Goal: Book appointment/travel/reservation

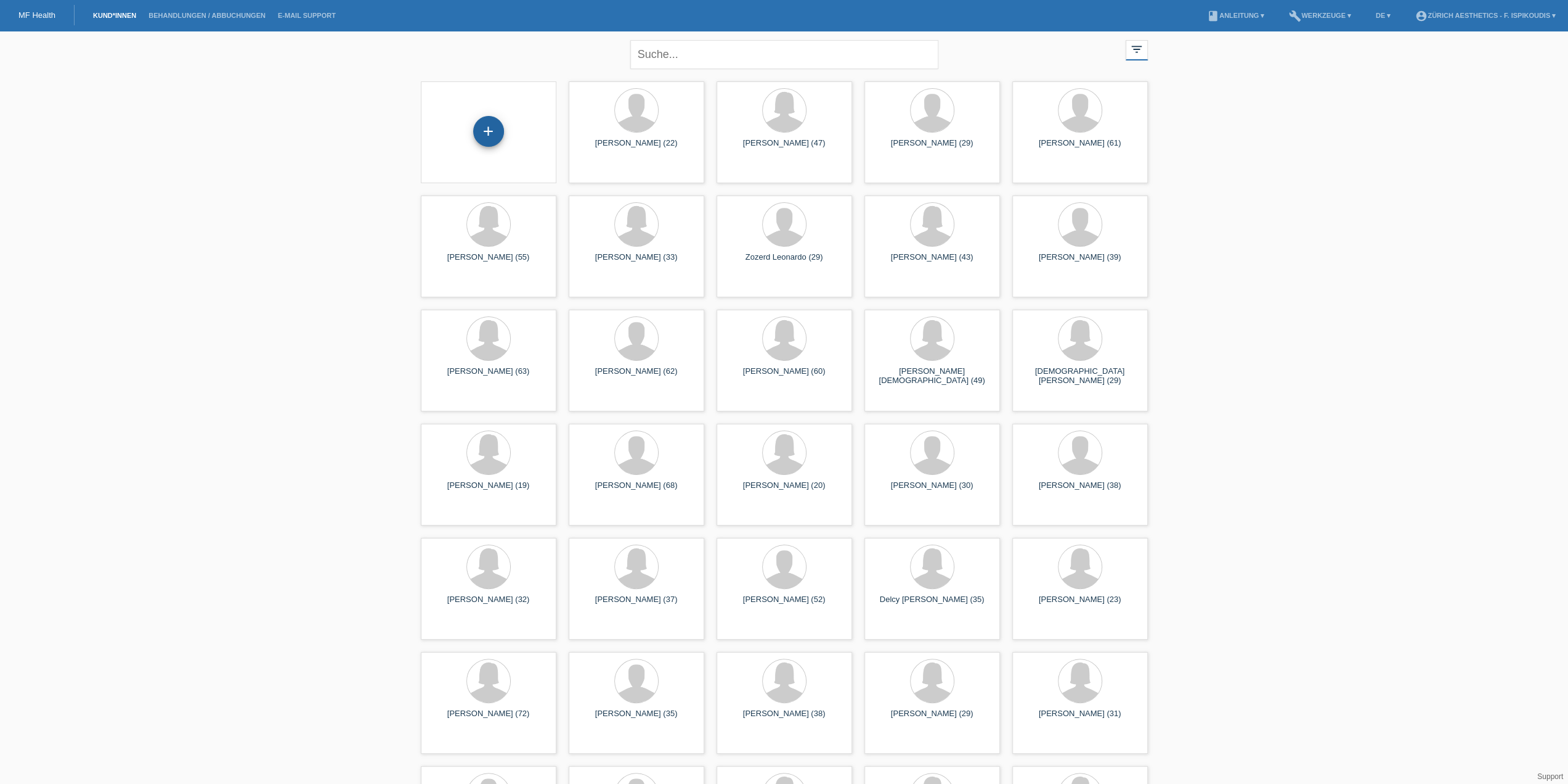
click at [477, 136] on div "+" at bounding box center [489, 131] width 31 height 31
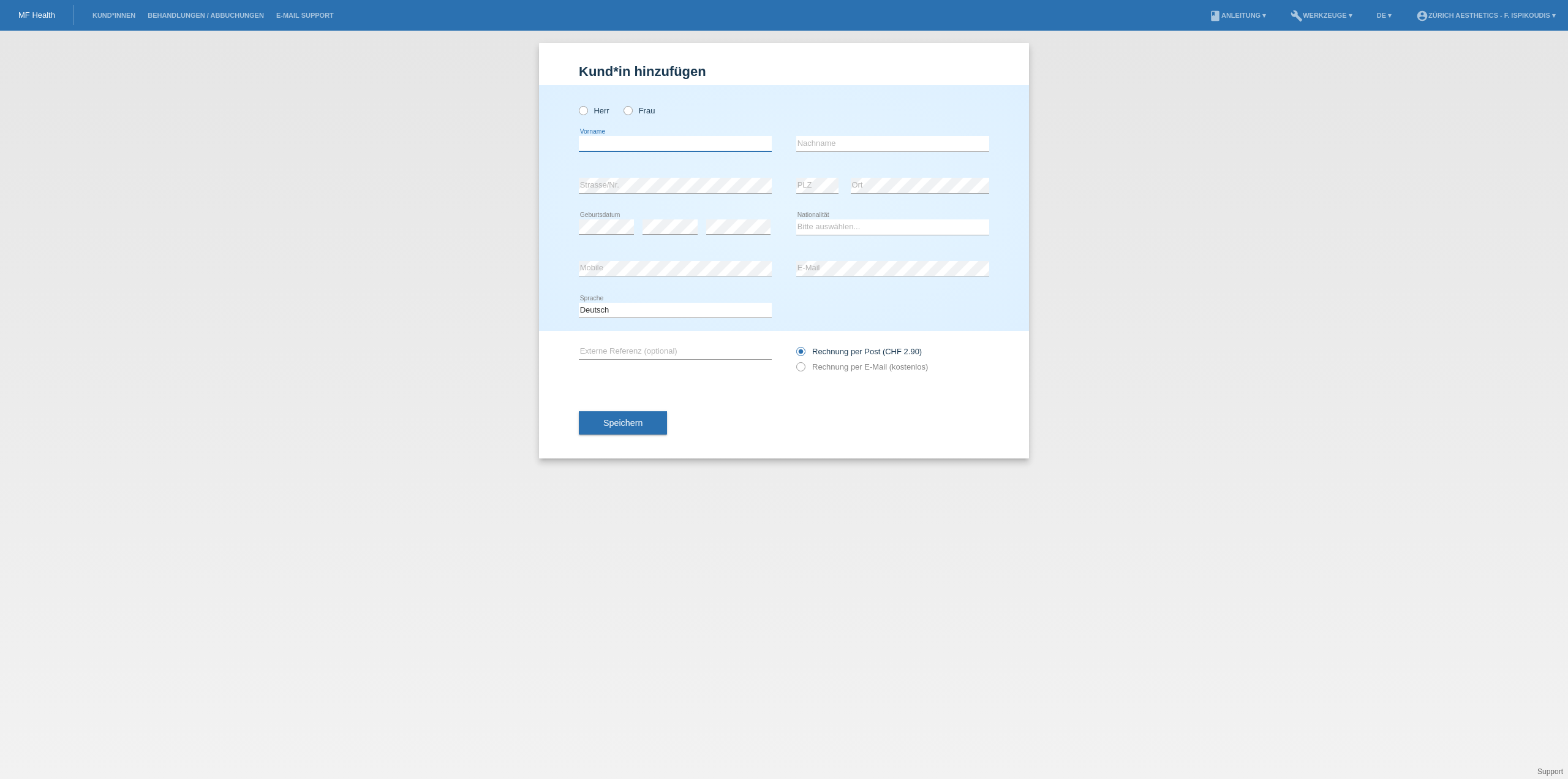
click at [646, 140] on input "text" at bounding box center [675, 144] width 193 height 15
drag, startPoint x: 589, startPoint y: 106, endPoint x: 594, endPoint y: 113, distance: 8.6
click at [589, 106] on label "Herr" at bounding box center [594, 111] width 31 height 9
click at [587, 106] on input "Herr" at bounding box center [583, 110] width 8 height 8
radio input "true"
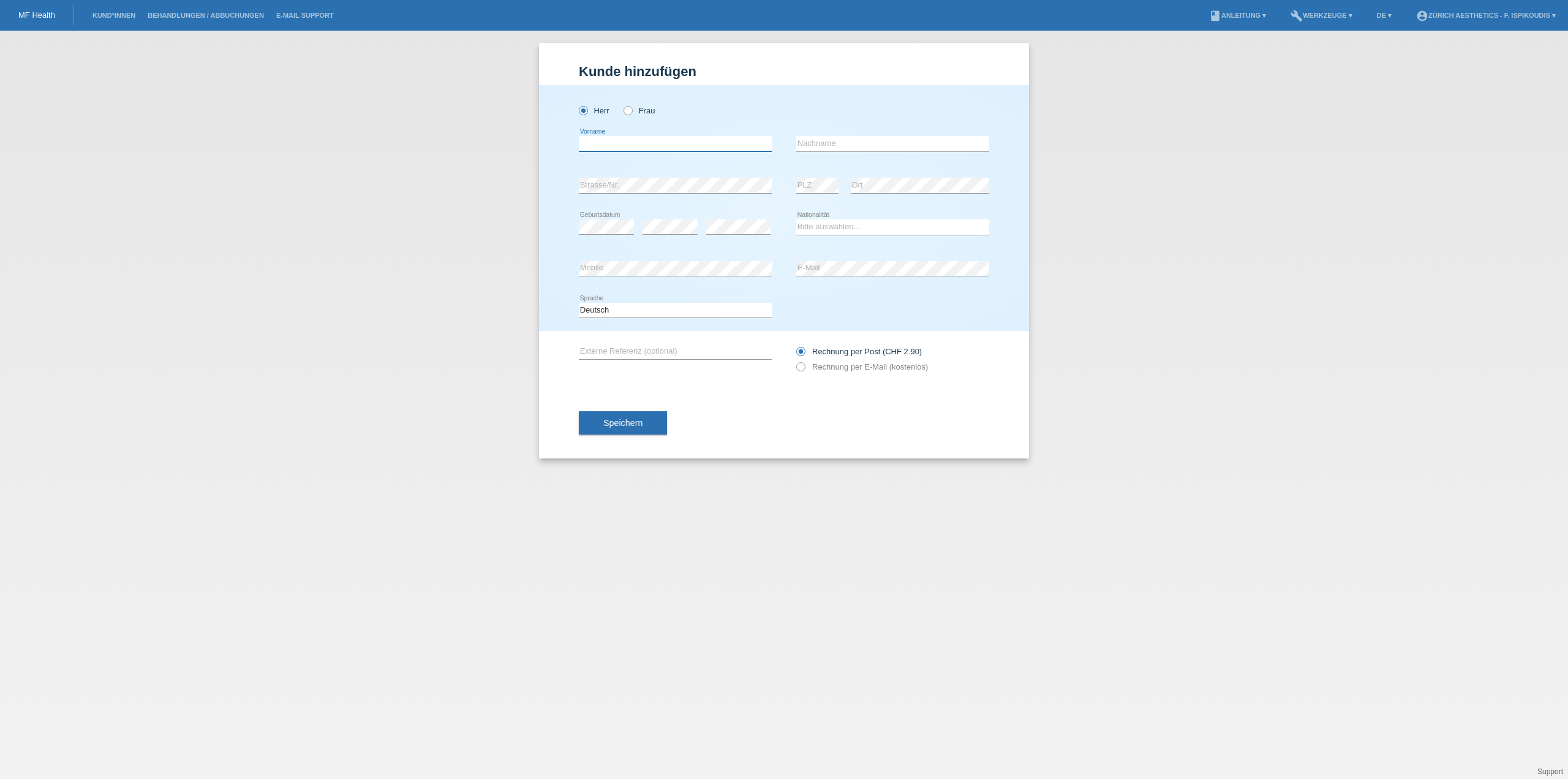
click at [614, 143] on input "text" at bounding box center [675, 144] width 193 height 15
click at [656, 141] on input "[PERSON_NAME]" at bounding box center [675, 144] width 193 height 15
type input "[PERSON_NAME]"
click at [843, 148] on input "text" at bounding box center [893, 144] width 193 height 15
type input "Kunz"
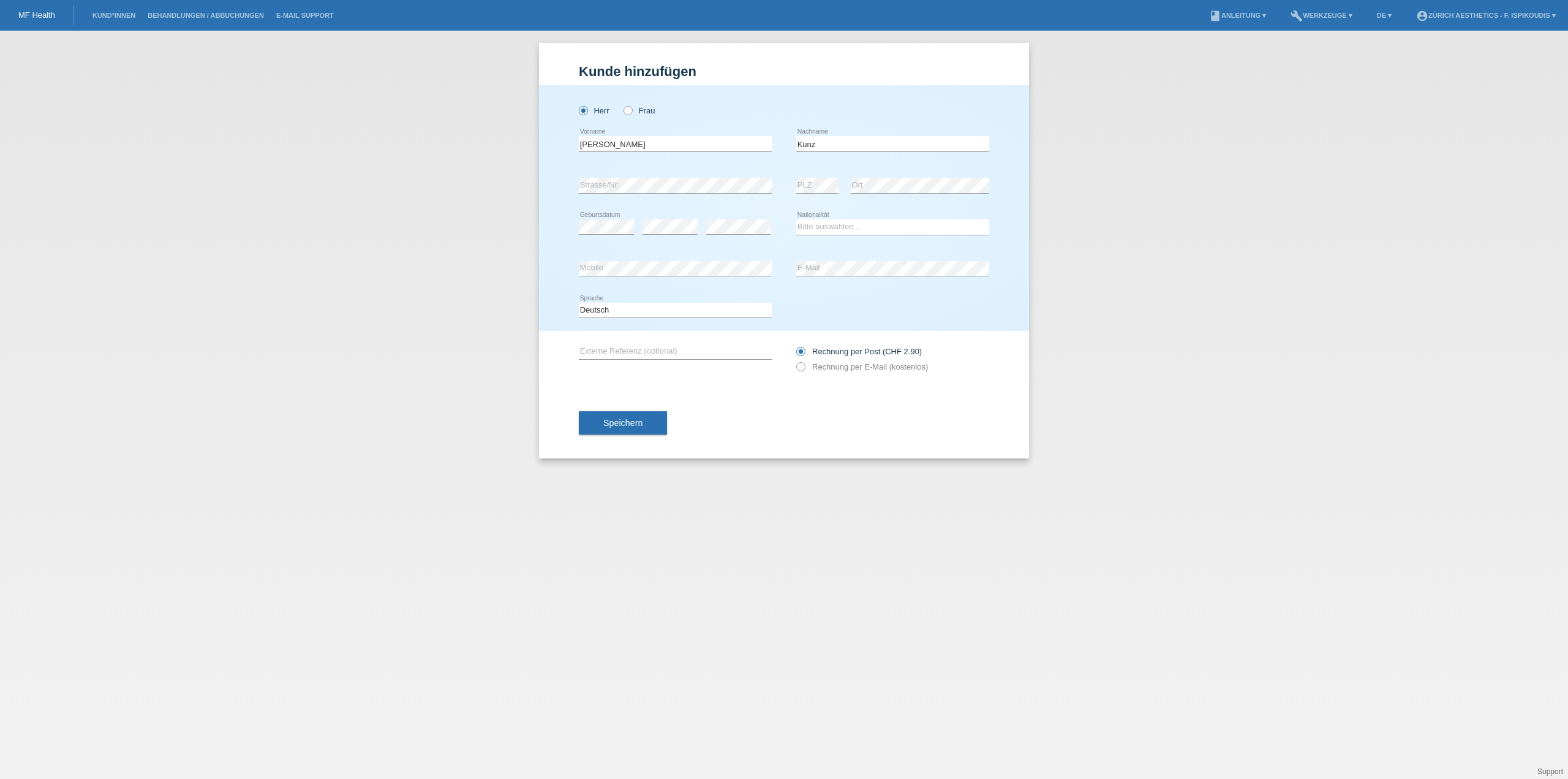
click at [822, 202] on div "error PLZ" at bounding box center [818, 186] width 42 height 42
click at [821, 220] on select "Bitte auswählen... Schweiz Deutschland Liechtenstein Österreich ------------ Af…" at bounding box center [893, 227] width 193 height 15
select select "CH"
click at [797, 220] on select "Bitte auswählen... Schweiz Deutschland Liechtenstein Österreich ------------ Af…" at bounding box center [893, 227] width 193 height 15
click at [834, 368] on label "Rechnung per E-Mail (kostenlos)" at bounding box center [862, 367] width 132 height 9
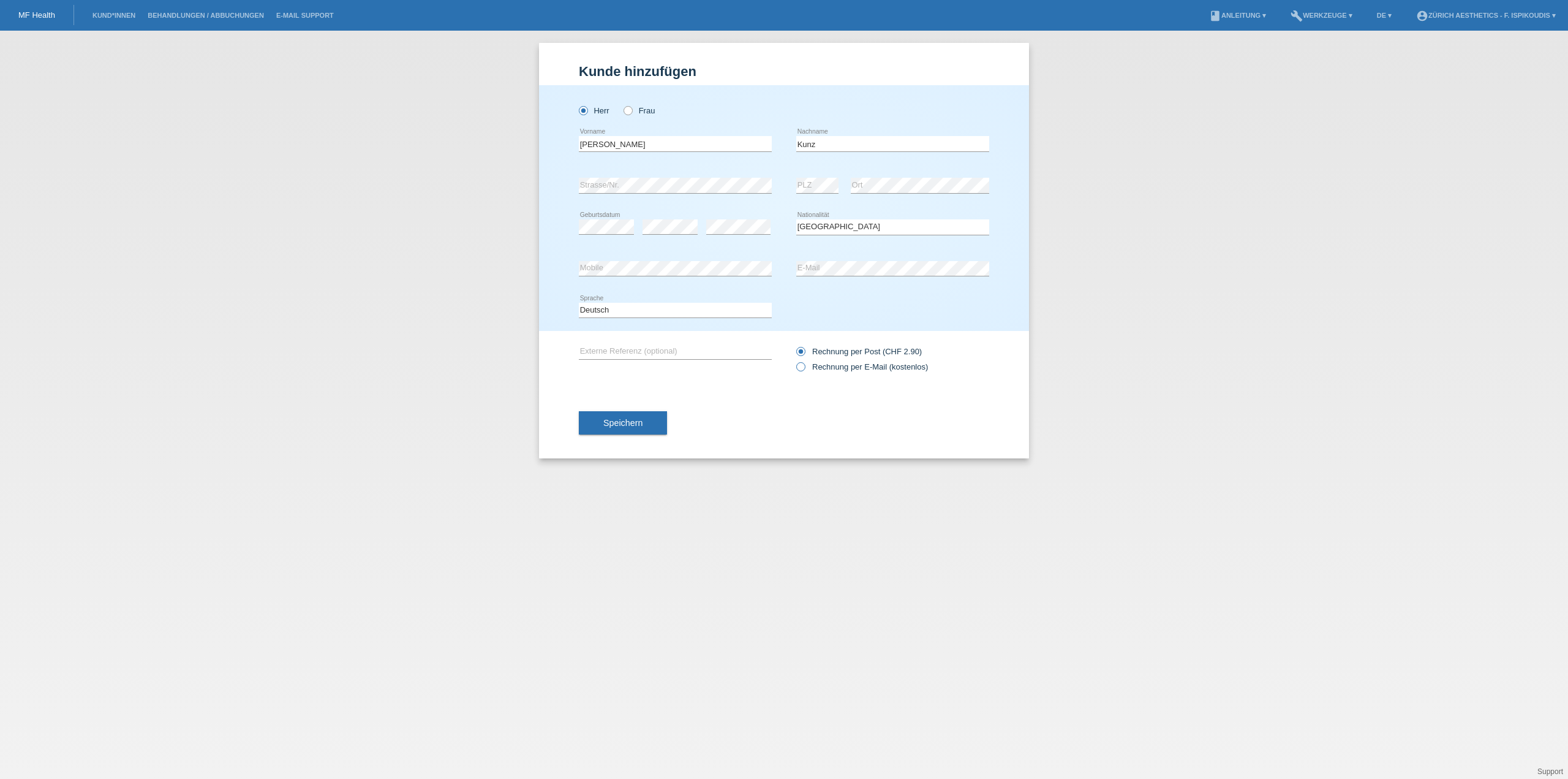
click at [804, 368] on input "Rechnung per E-Mail (kostenlos)" at bounding box center [801, 370] width 8 height 15
radio input "true"
click at [656, 414] on button "Speichern" at bounding box center [623, 422] width 88 height 23
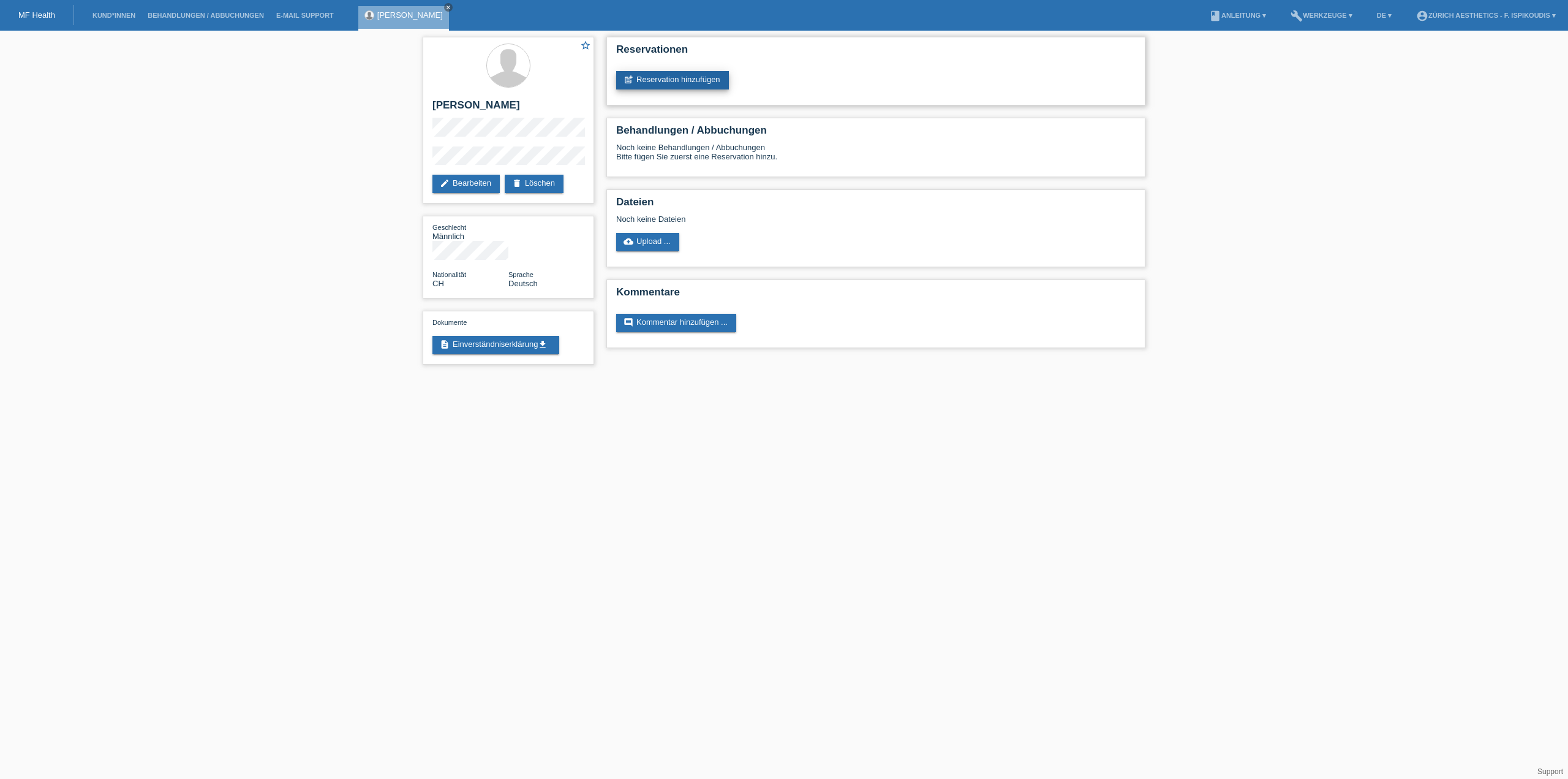
click at [670, 82] on link "post_add Reservation hinzufügen" at bounding box center [673, 80] width 112 height 18
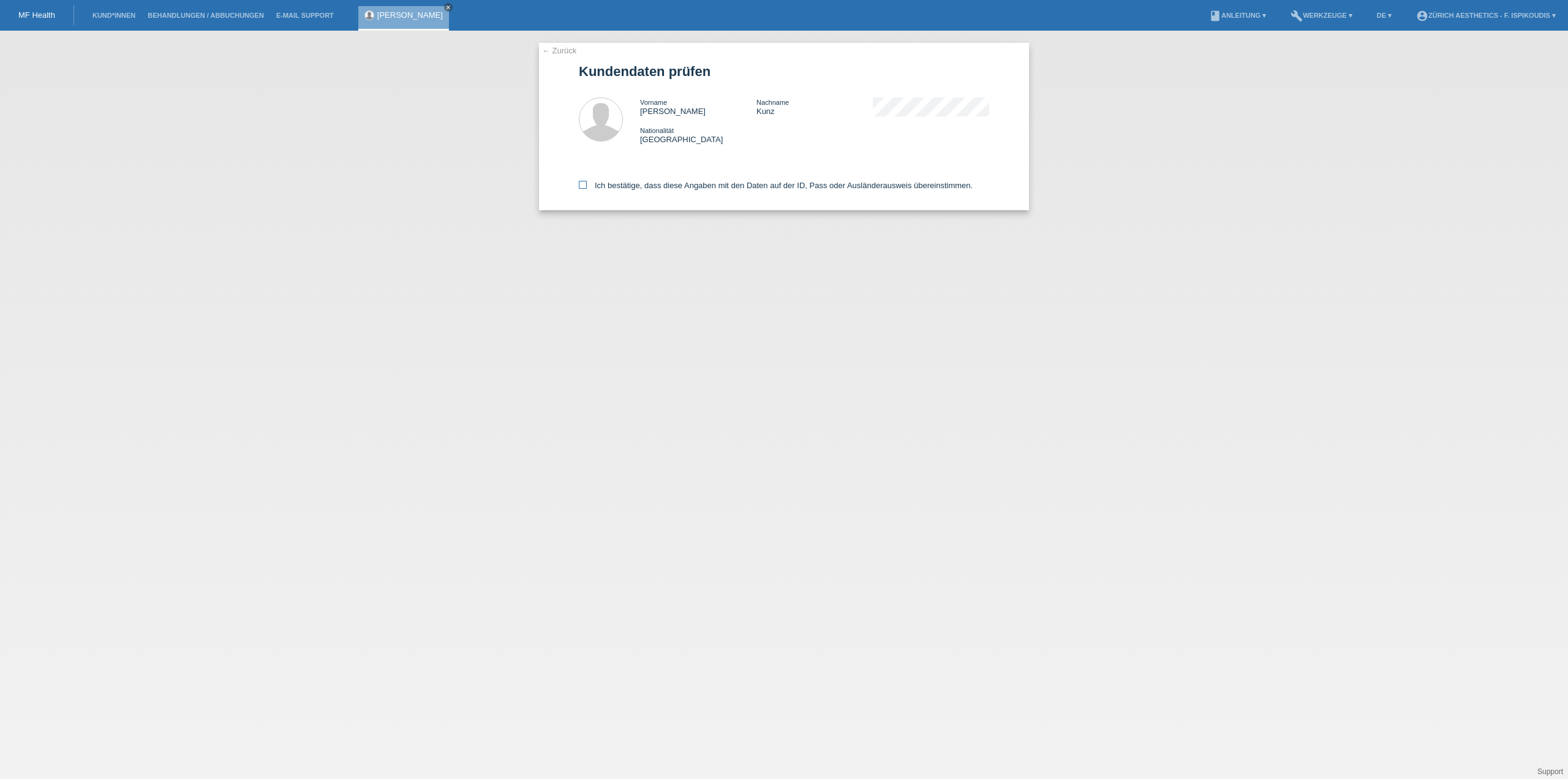
click at [656, 188] on label "Ich bestätige, dass diese Angaben mit den Daten auf der ID, Pass oder Ausländer…" at bounding box center [775, 186] width 394 height 9
click at [587, 188] on input "Ich bestätige, dass diese Angaben mit den Daten auf der ID, Pass oder Ausländer…" at bounding box center [583, 185] width 8 height 8
checkbox input "true"
